Goal: Find specific page/section: Find specific page/section

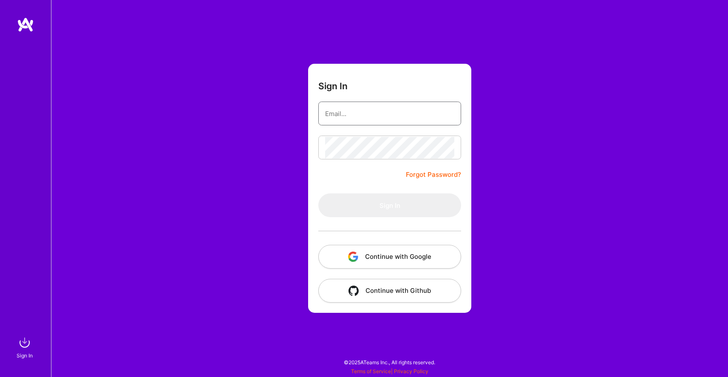
click at [375, 108] on input "email" at bounding box center [389, 114] width 129 height 22
type input "[EMAIL_ADDRESS][DOMAIN_NAME]"
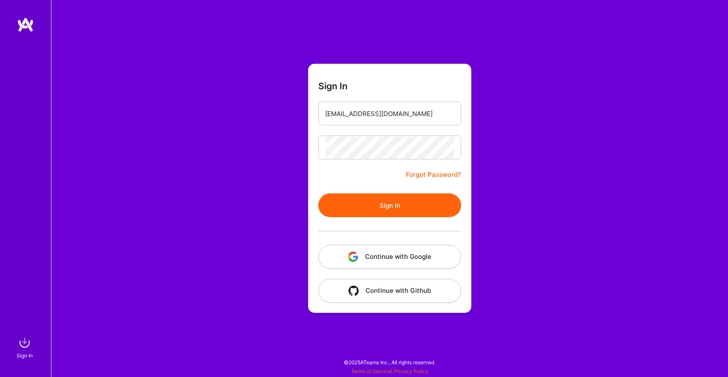
click at [392, 207] on button "Sign In" at bounding box center [389, 205] width 143 height 24
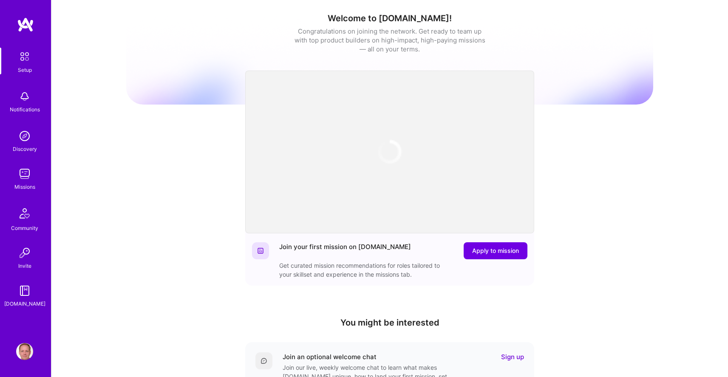
click at [31, 178] on img at bounding box center [24, 173] width 17 height 17
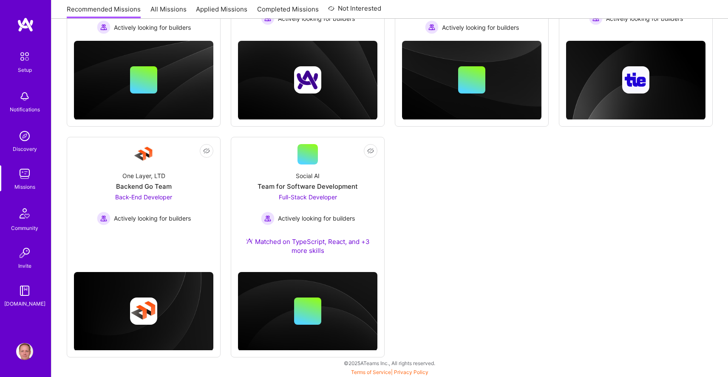
scroll to position [207, 0]
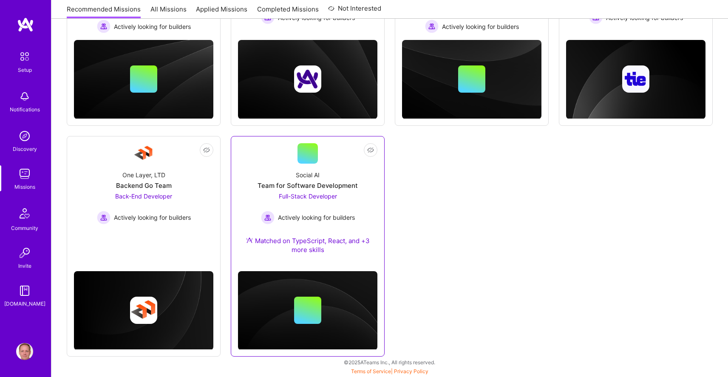
click at [273, 162] on link "Not Interested Social AI Team for Software Development Full-Stack Developer Act…" at bounding box center [307, 203] width 139 height 121
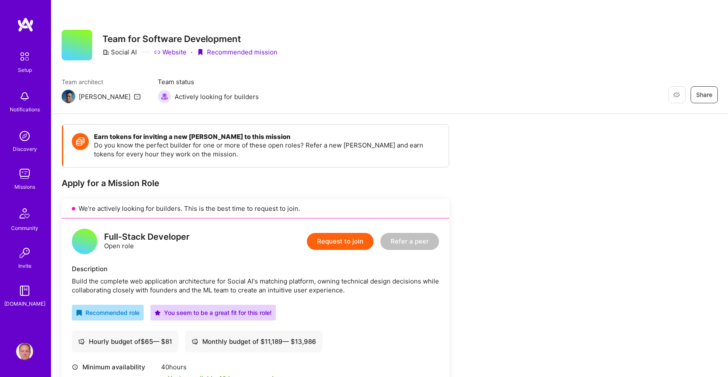
click at [174, 50] on link "Website" at bounding box center [170, 52] width 33 height 9
click at [457, 82] on div "Team architect [PERSON_NAME] Team status Actively looking for builders Restore …" at bounding box center [390, 90] width 656 height 26
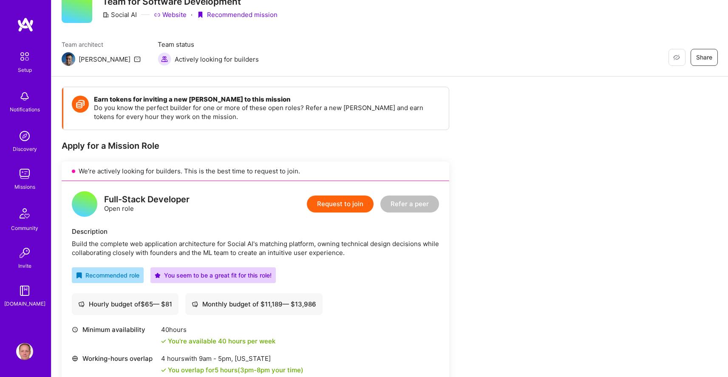
scroll to position [47, 0]
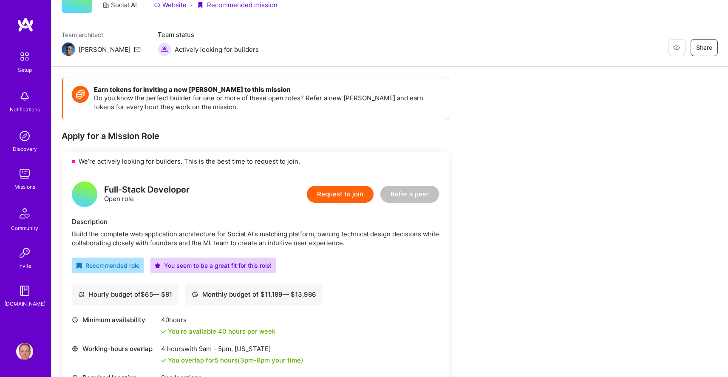
click at [15, 173] on link "Missions" at bounding box center [24, 178] width 53 height 26
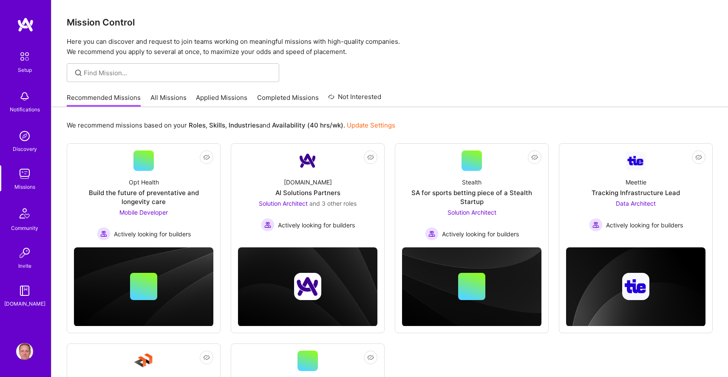
click at [222, 97] on link "Applied Missions" at bounding box center [221, 100] width 51 height 14
